Goal: Task Accomplishment & Management: Manage account settings

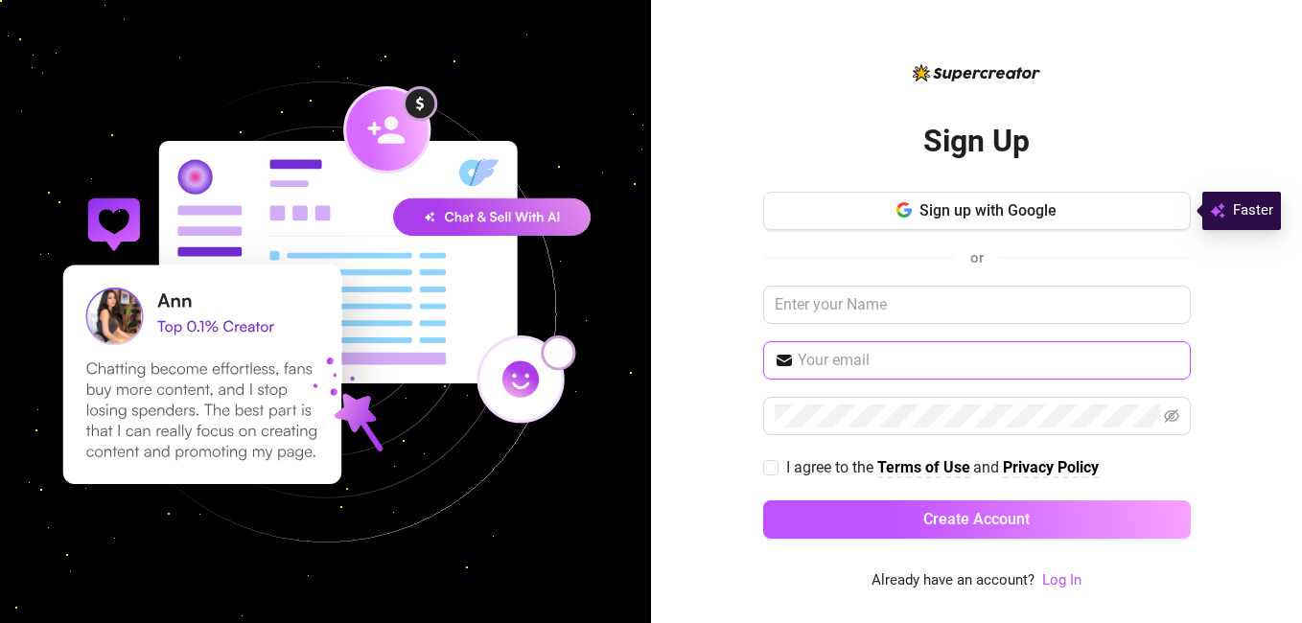
click at [893, 358] on input "text" at bounding box center [989, 360] width 382 height 23
click at [1051, 573] on link "Log In" at bounding box center [1061, 580] width 39 height 17
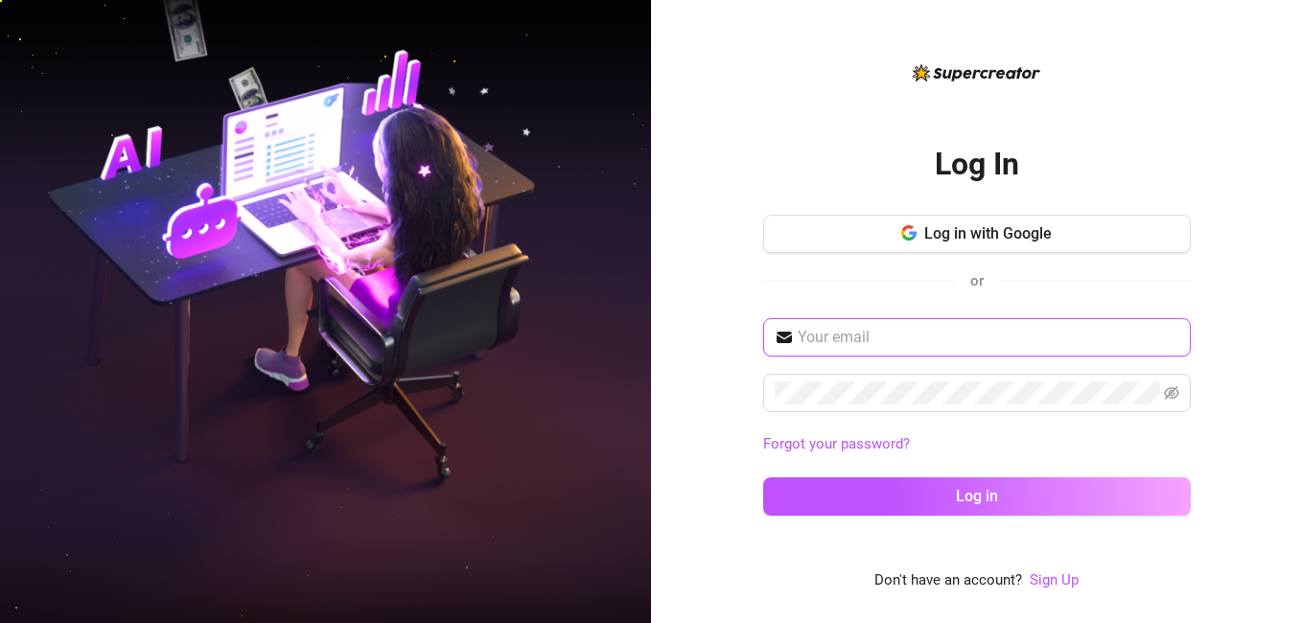
click at [869, 337] on input "text" at bounding box center [989, 337] width 382 height 23
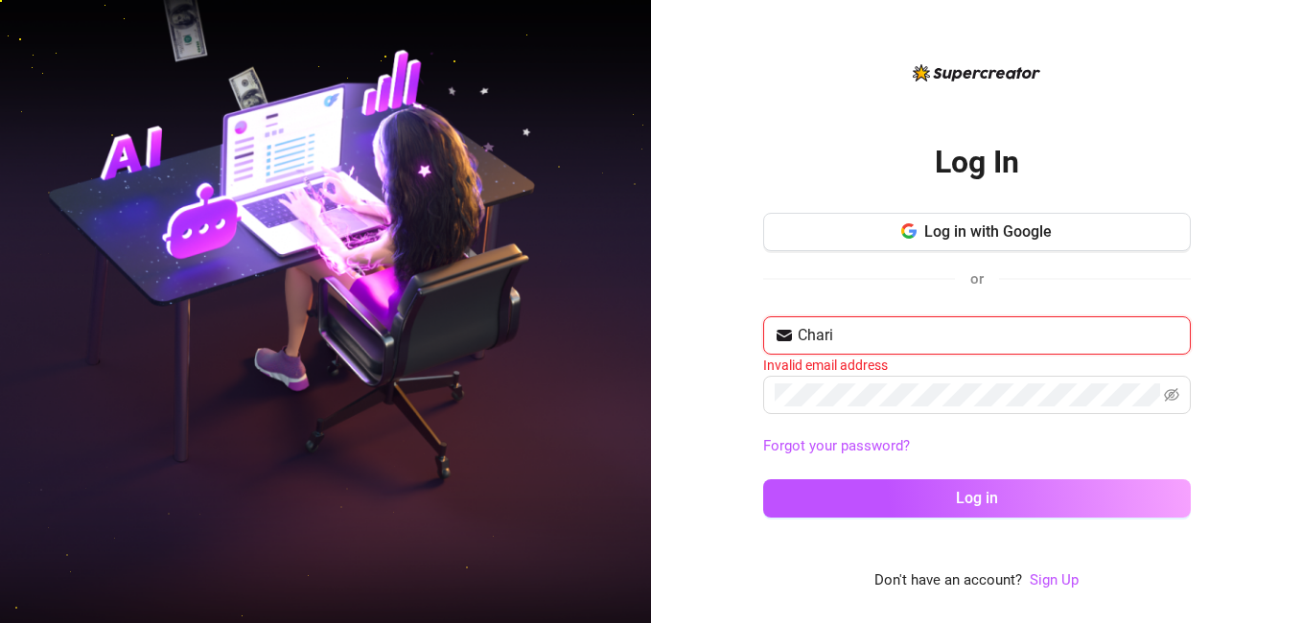
click at [869, 338] on input "Chari" at bounding box center [989, 335] width 382 height 23
click at [869, 338] on input "Charil" at bounding box center [989, 335] width 382 height 23
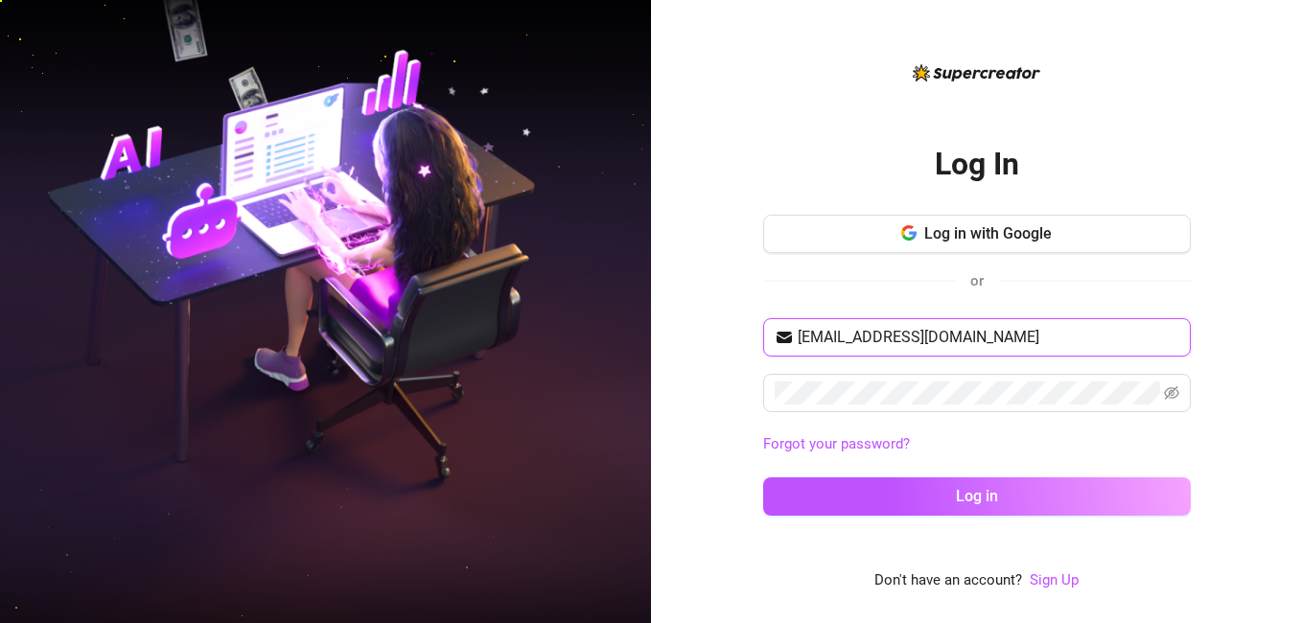
type input "[EMAIL_ADDRESS][DOMAIN_NAME]"
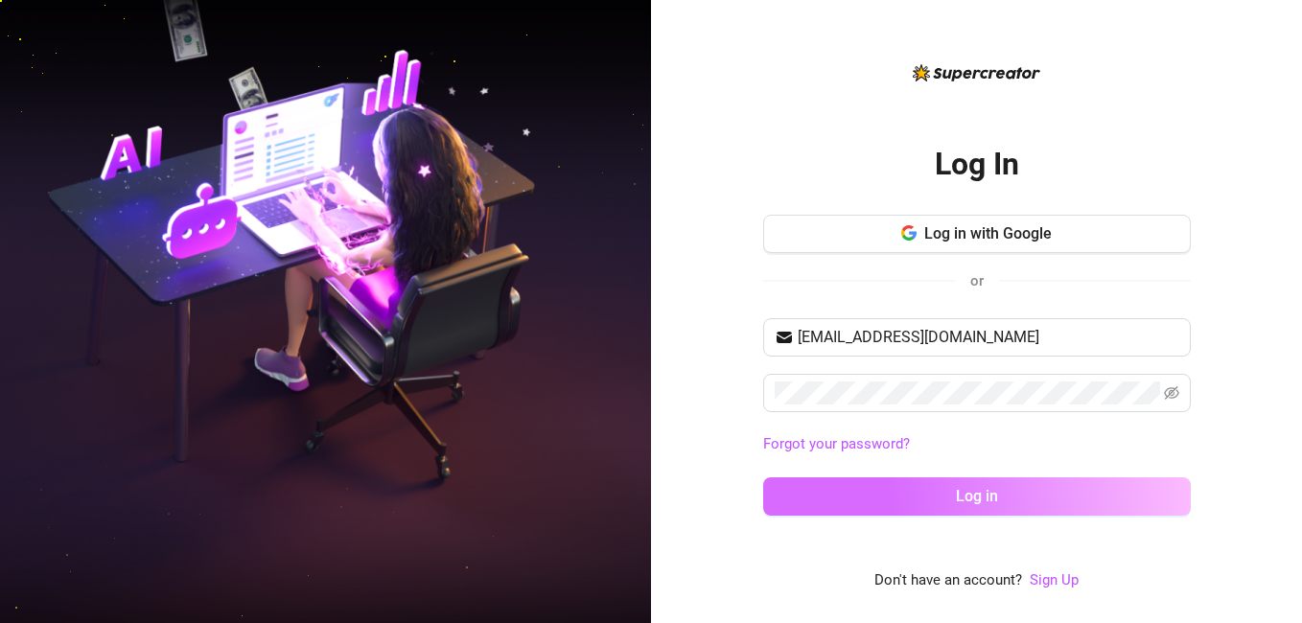
click at [971, 493] on span "Log in" at bounding box center [977, 496] width 42 height 18
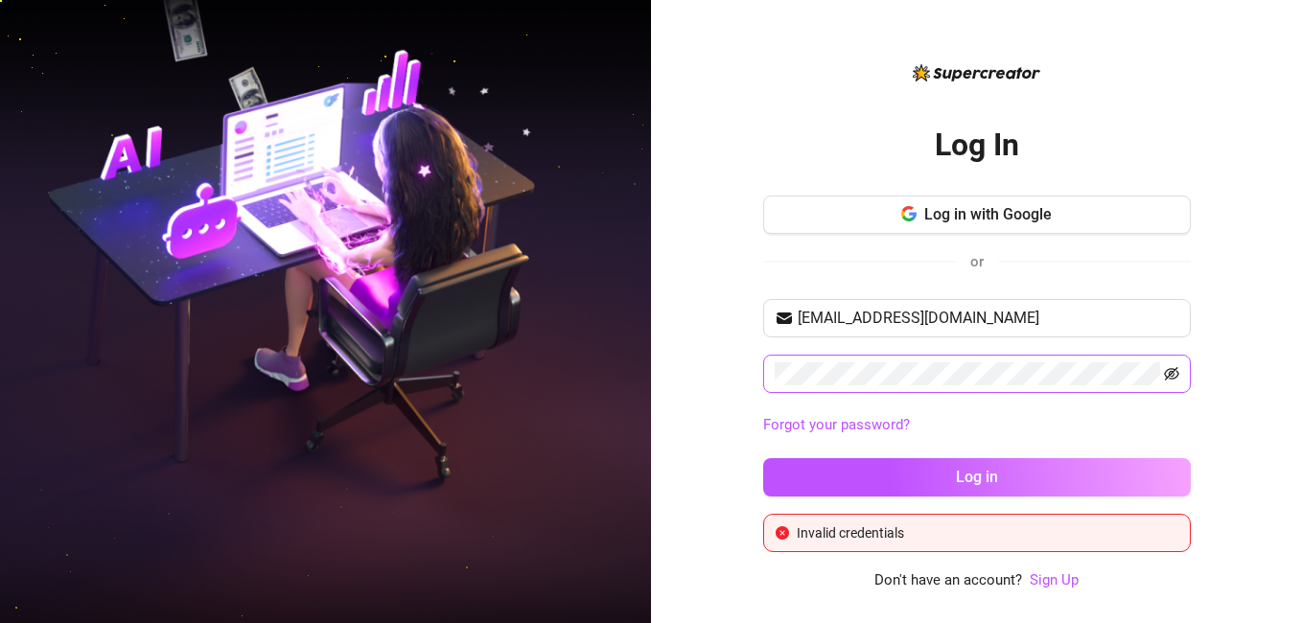
click at [1169, 376] on icon "eye-invisible" at bounding box center [1171, 373] width 15 height 13
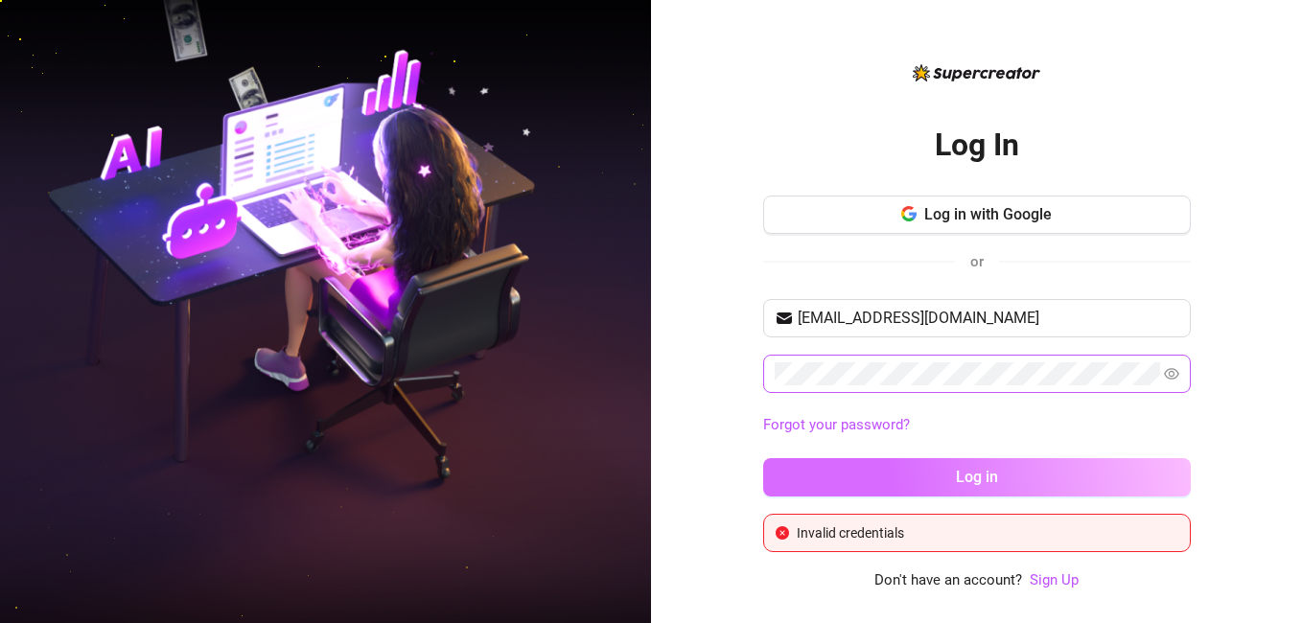
click at [970, 473] on span "Log in" at bounding box center [977, 477] width 42 height 18
click at [973, 480] on span "Log in" at bounding box center [977, 477] width 42 height 18
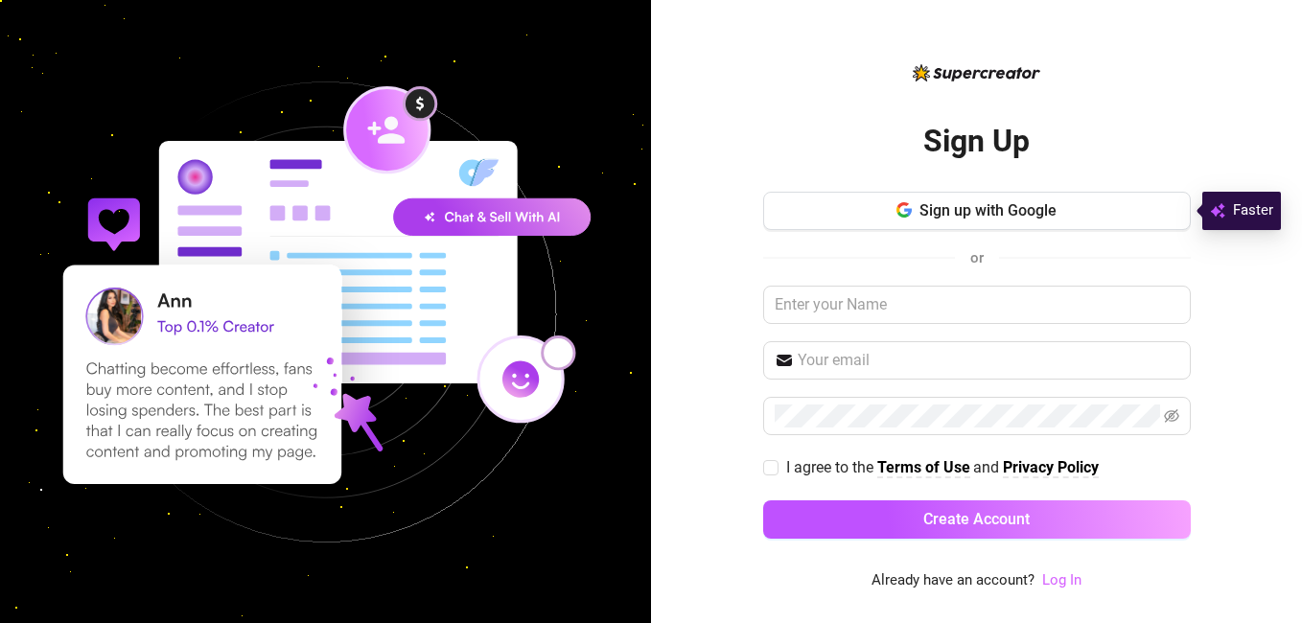
click at [1071, 581] on link "Log In" at bounding box center [1061, 580] width 39 height 17
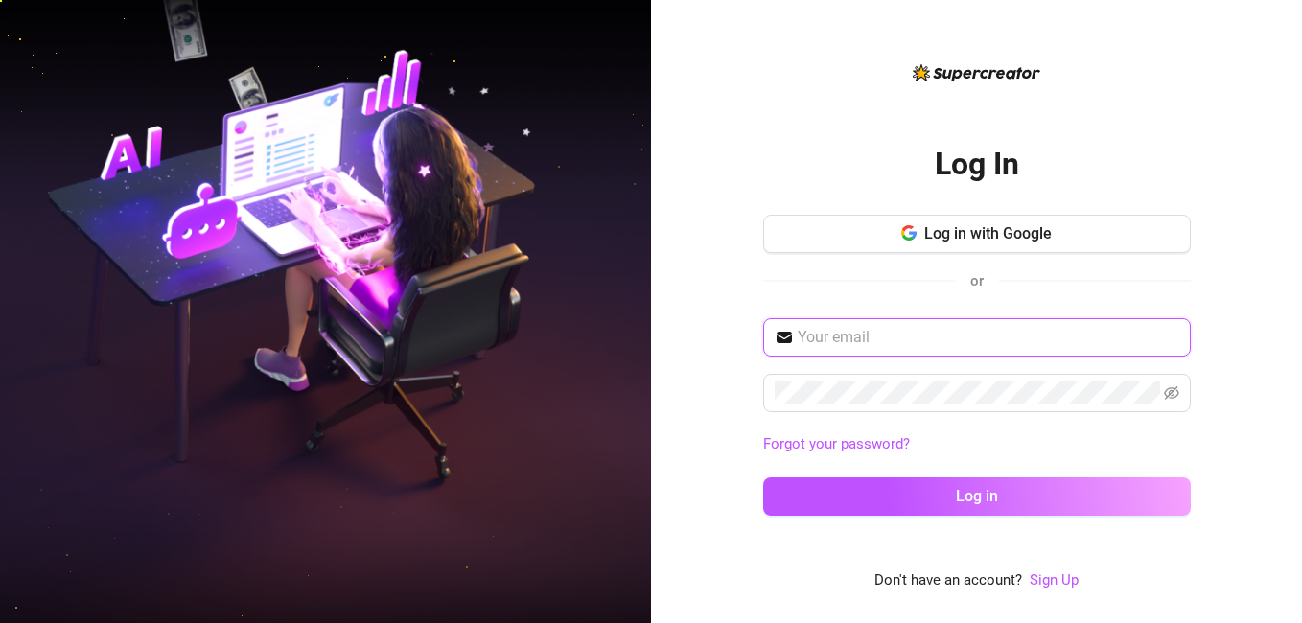
click at [846, 341] on input "text" at bounding box center [989, 337] width 382 height 23
type input "[EMAIL_ADDRESS][DOMAIN_NAME]"
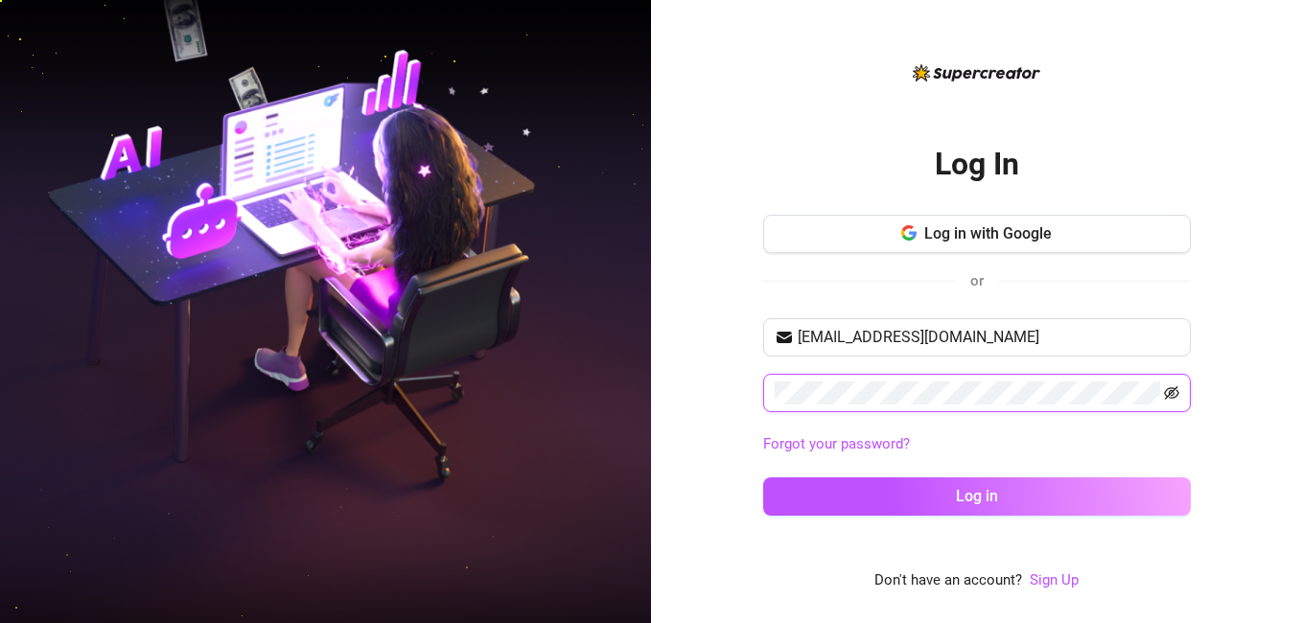
click at [1170, 400] on icon "eye-invisible" at bounding box center [1171, 392] width 15 height 15
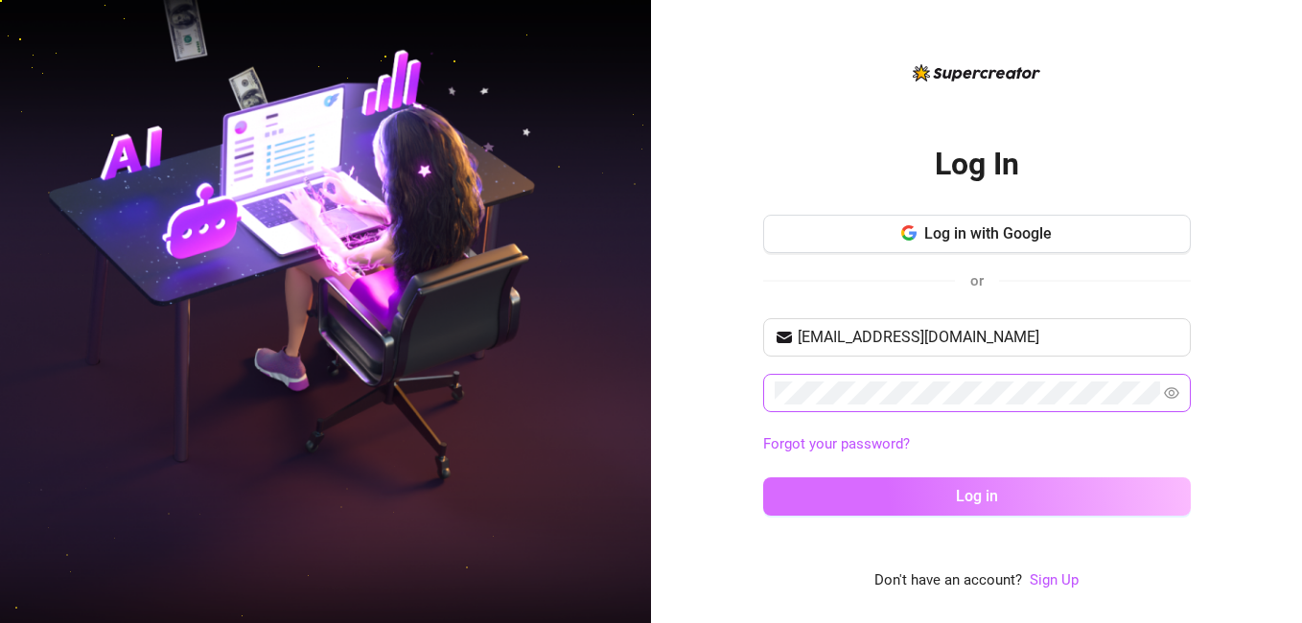
click at [983, 491] on span "Log in" at bounding box center [977, 496] width 42 height 18
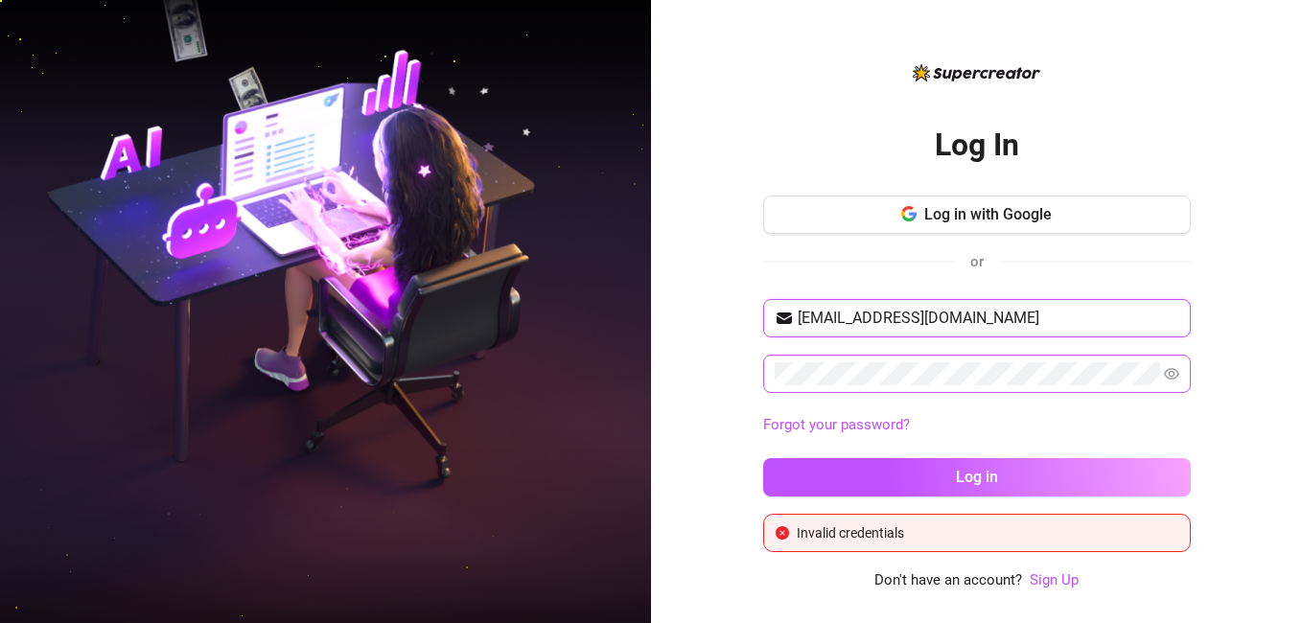
click at [1044, 318] on input "[EMAIL_ADDRESS][DOMAIN_NAME]" at bounding box center [989, 318] width 382 height 23
